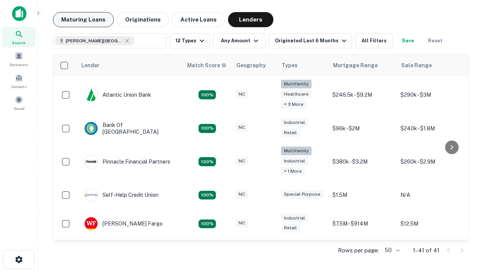
click at [83, 20] on button "Maturing Loans" at bounding box center [83, 19] width 61 height 15
